Goal: Use online tool/utility: Utilize a website feature to perform a specific function

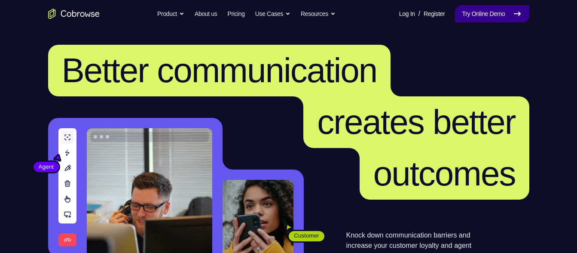
click at [486, 12] on link "Try Online Demo" at bounding box center [492, 13] width 74 height 17
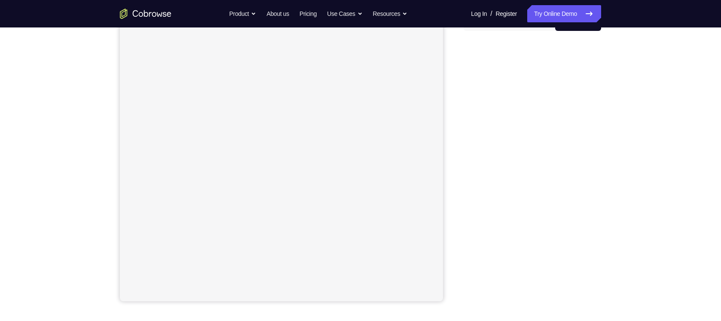
scroll to position [99, 0]
click at [640, 189] on div "Your Support Agent Your Customer Web iOS Android Next Steps We’d be happy to gi…" at bounding box center [360, 212] width 721 height 566
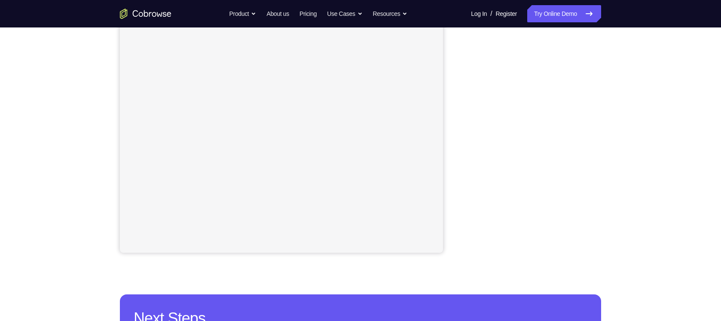
scroll to position [147, 0]
click at [640, 145] on div "Your Support Agent Your Customer Web iOS Android Next Steps We’d be happy to gi…" at bounding box center [360, 164] width 721 height 566
click at [640, 95] on div "Your Support Agent Your Customer Web iOS Android Next Steps We’d be happy to gi…" at bounding box center [360, 164] width 721 height 566
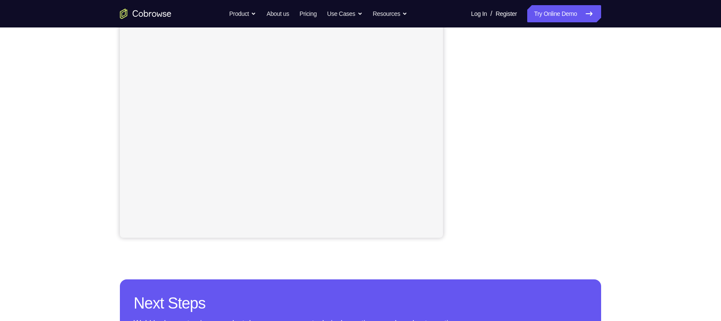
scroll to position [162, 0]
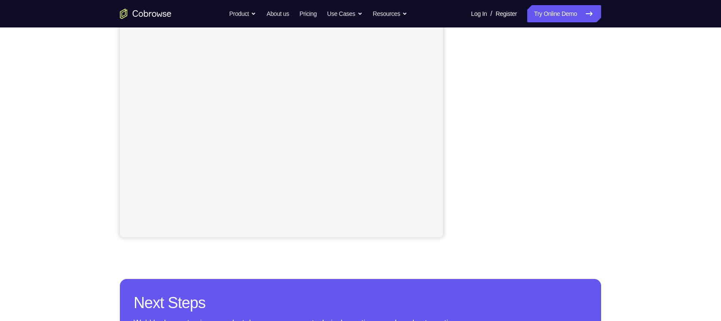
click at [621, 121] on div "Your Support Agent Your Customer Web iOS Android Next Steps We’d be happy to gi…" at bounding box center [360, 149] width 550 height 566
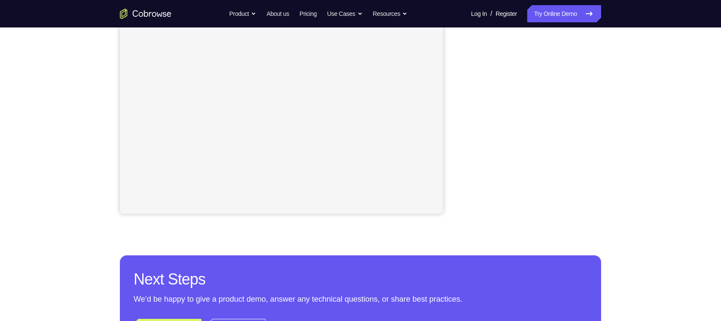
scroll to position [190, 0]
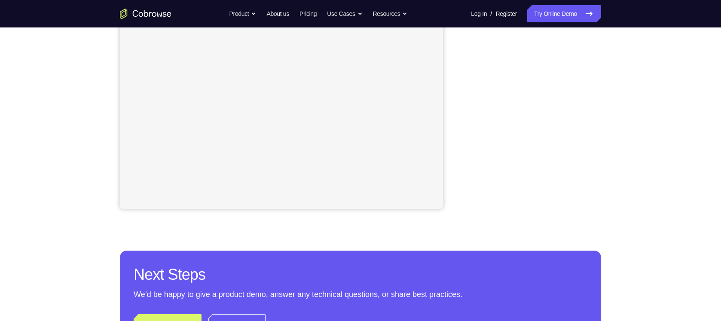
click at [609, 115] on div "Your Support Agent Your Customer Web iOS Android Next Steps We’d be happy to gi…" at bounding box center [360, 120] width 550 height 566
click at [602, 94] on div "Your Support Agent Your Customer Web iOS Android Next Steps We’d be happy to gi…" at bounding box center [360, 120] width 550 height 566
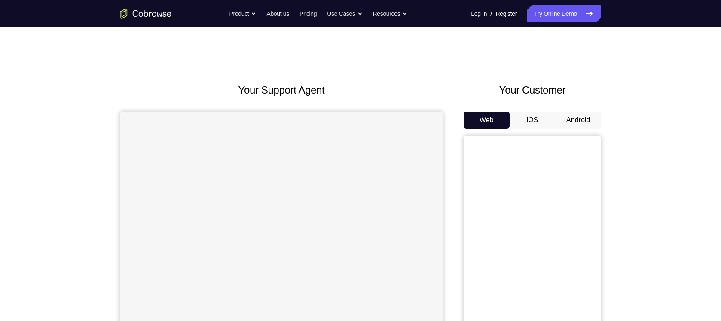
click at [578, 120] on button "Android" at bounding box center [578, 120] width 46 height 17
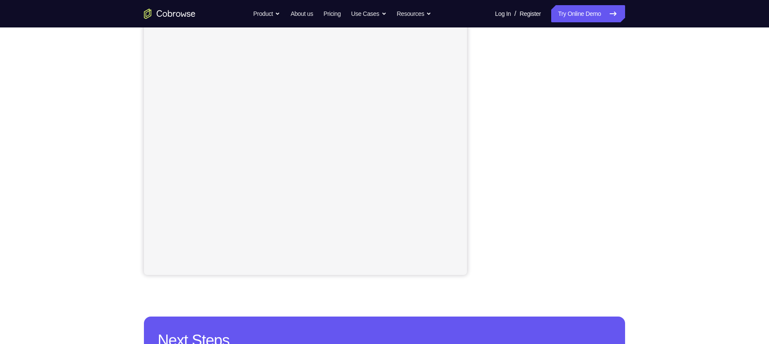
scroll to position [125, 0]
click at [673, 131] on div "Your Support Agent Your Customer Web iOS Android Next Steps We’d be happy to gi…" at bounding box center [384, 186] width 769 height 566
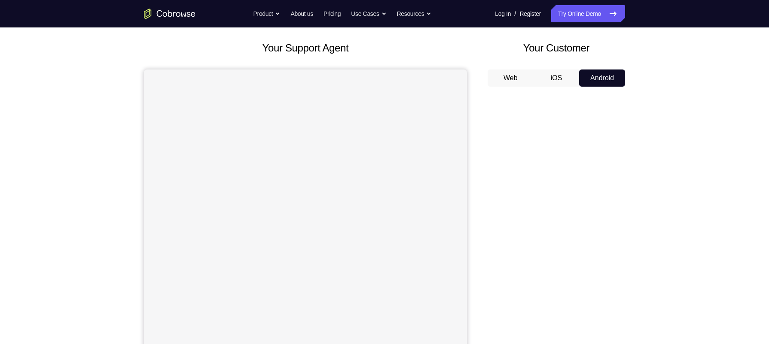
scroll to position [40, 0]
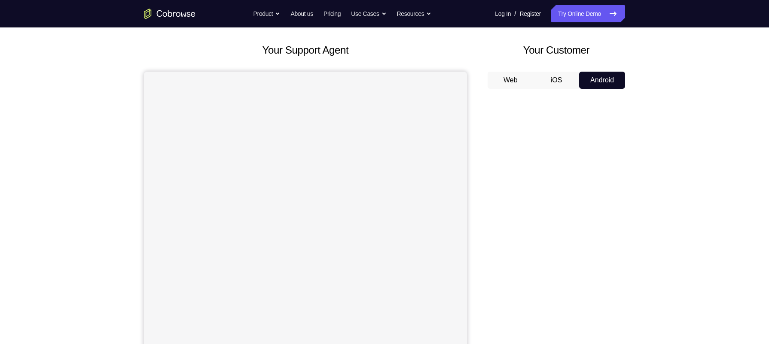
click at [664, 163] on div "Your Support Agent Your Customer Web iOS Android Next Steps We’d be happy to gi…" at bounding box center [384, 271] width 769 height 566
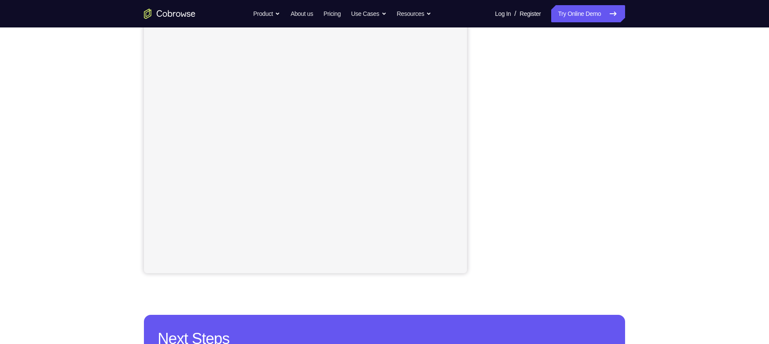
scroll to position [126, 0]
drag, startPoint x: 630, startPoint y: 150, endPoint x: 630, endPoint y: 155, distance: 4.7
click at [630, 155] on div "Your Support Agent Your Customer Web iOS Android Next Steps We’d be happy to gi…" at bounding box center [385, 184] width 550 height 566
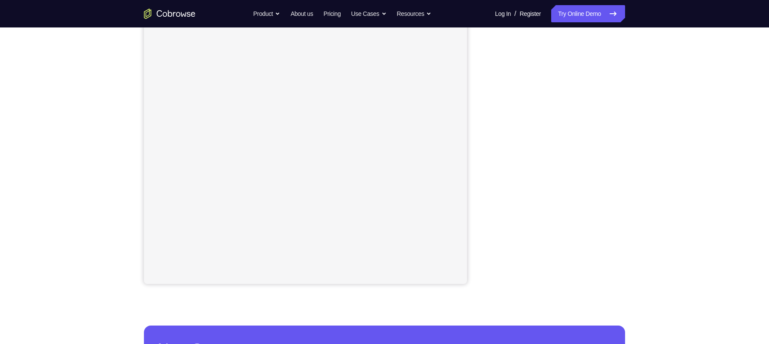
scroll to position [114, 0]
click at [670, 205] on div "Your Support Agent Your Customer Web iOS Android Next Steps We’d be happy to gi…" at bounding box center [384, 197] width 769 height 566
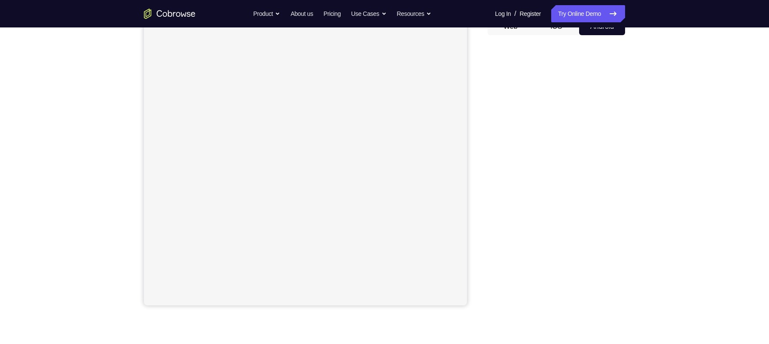
scroll to position [86, 0]
click at [645, 117] on div "Your Support Agent Your Customer Web iOS Android Next Steps We’d be happy to gi…" at bounding box center [385, 224] width 550 height 566
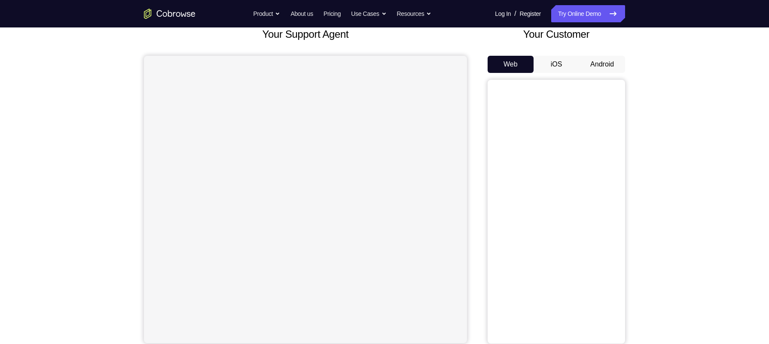
scroll to position [54, 0]
click at [600, 69] on button "Android" at bounding box center [602, 66] width 46 height 17
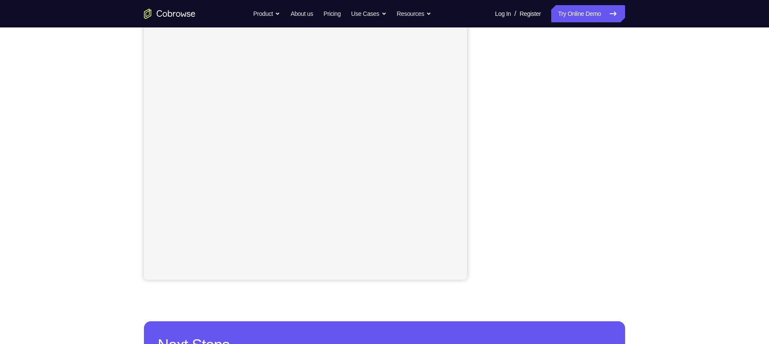
scroll to position [123, 0]
